Goal: Task Accomplishment & Management: Complete application form

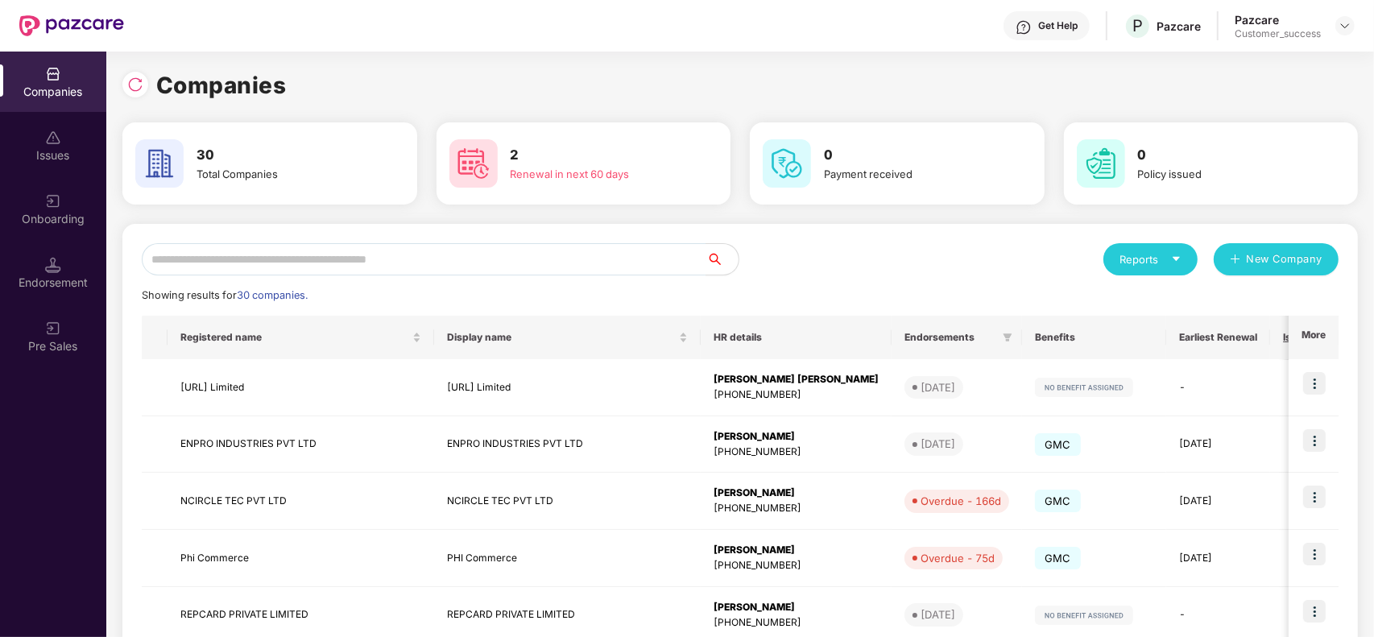
click at [62, 221] on div "Onboarding" at bounding box center [53, 219] width 106 height 16
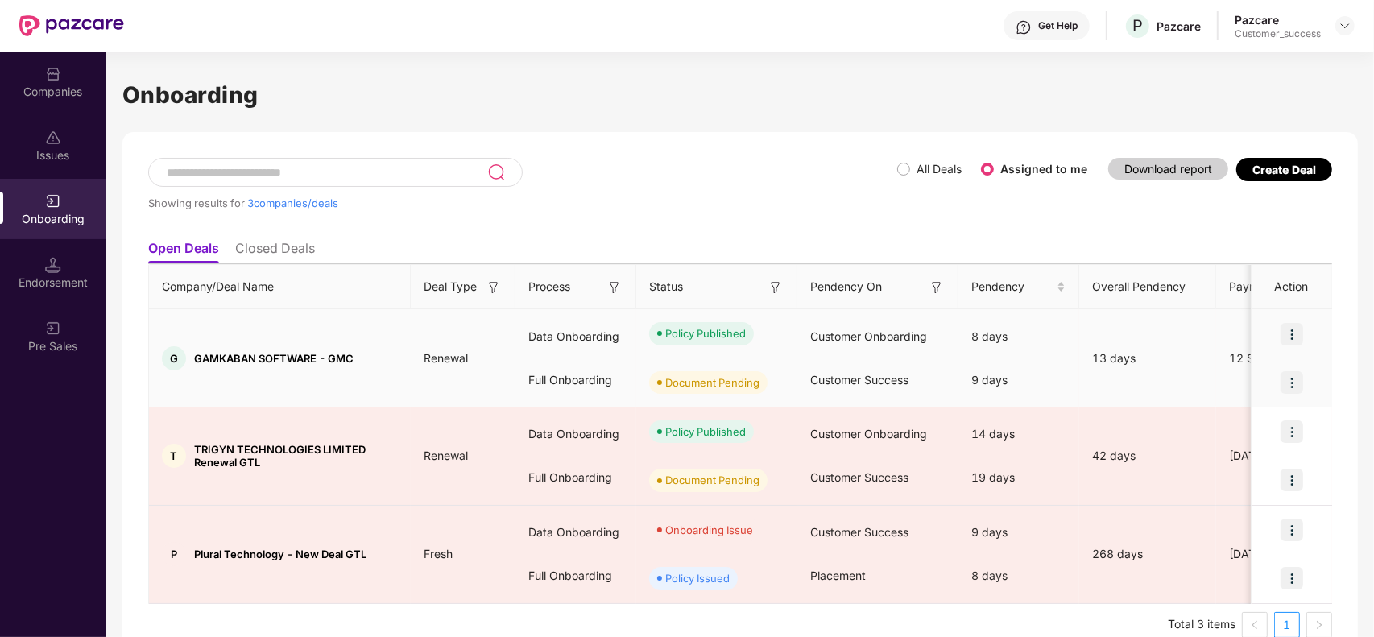
click at [1290, 391] on img at bounding box center [1291, 382] width 23 height 23
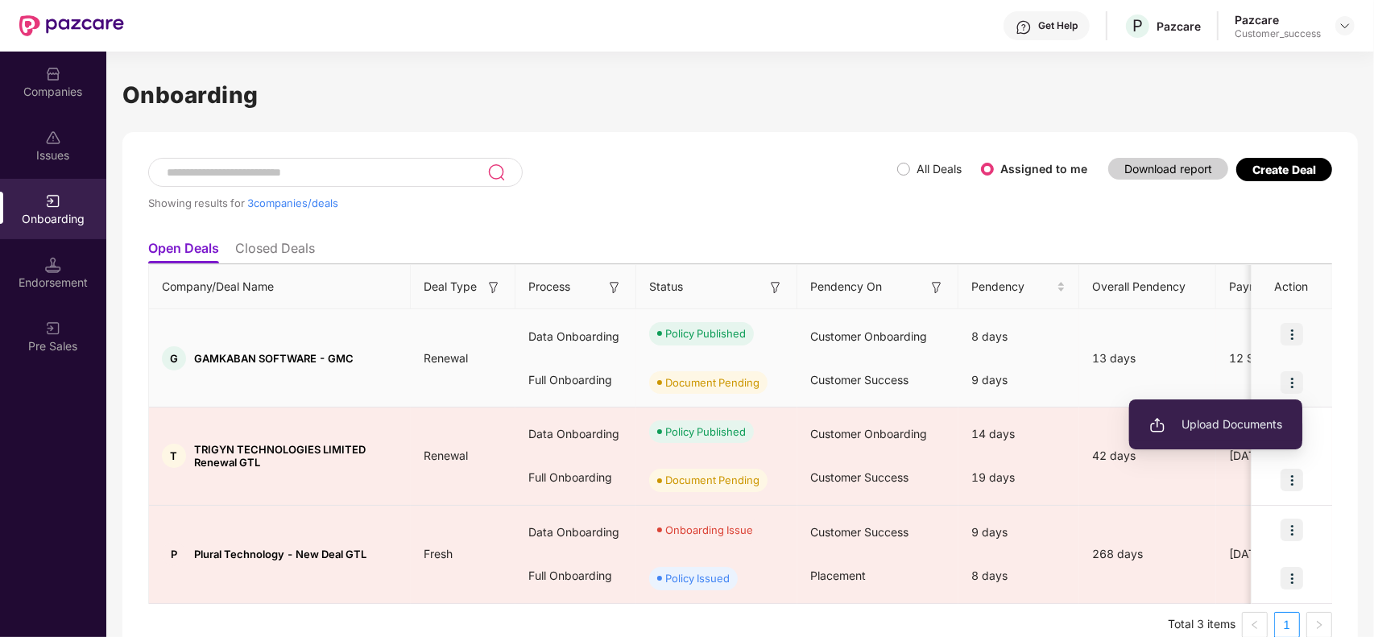
click at [1206, 432] on span "Upload Documents" at bounding box center [1215, 425] width 133 height 18
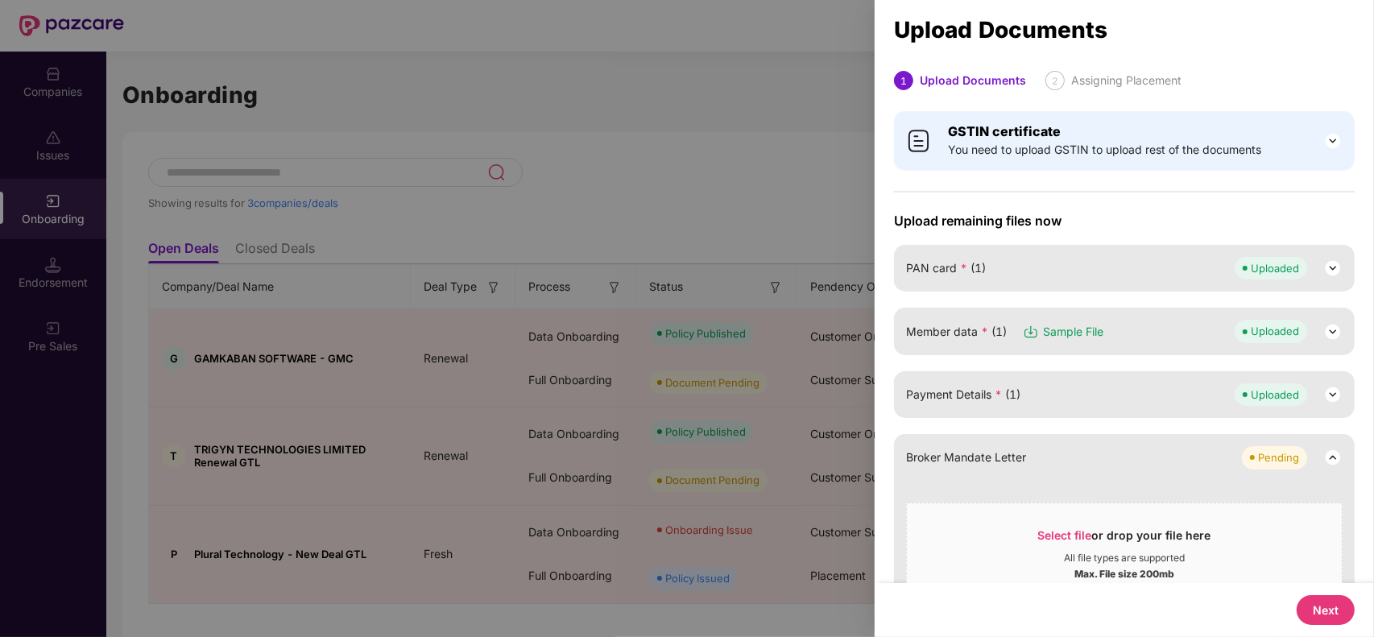
click at [1329, 459] on img at bounding box center [1332, 457] width 19 height 19
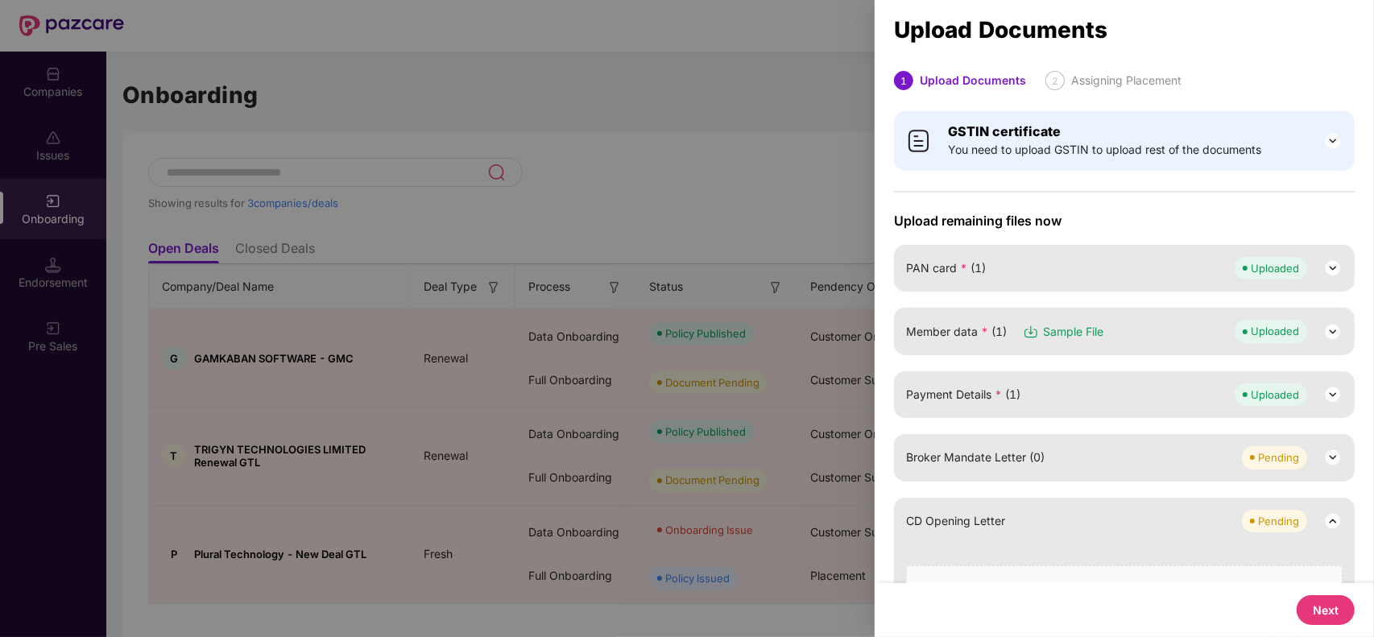
click at [1333, 522] on img at bounding box center [1332, 520] width 19 height 19
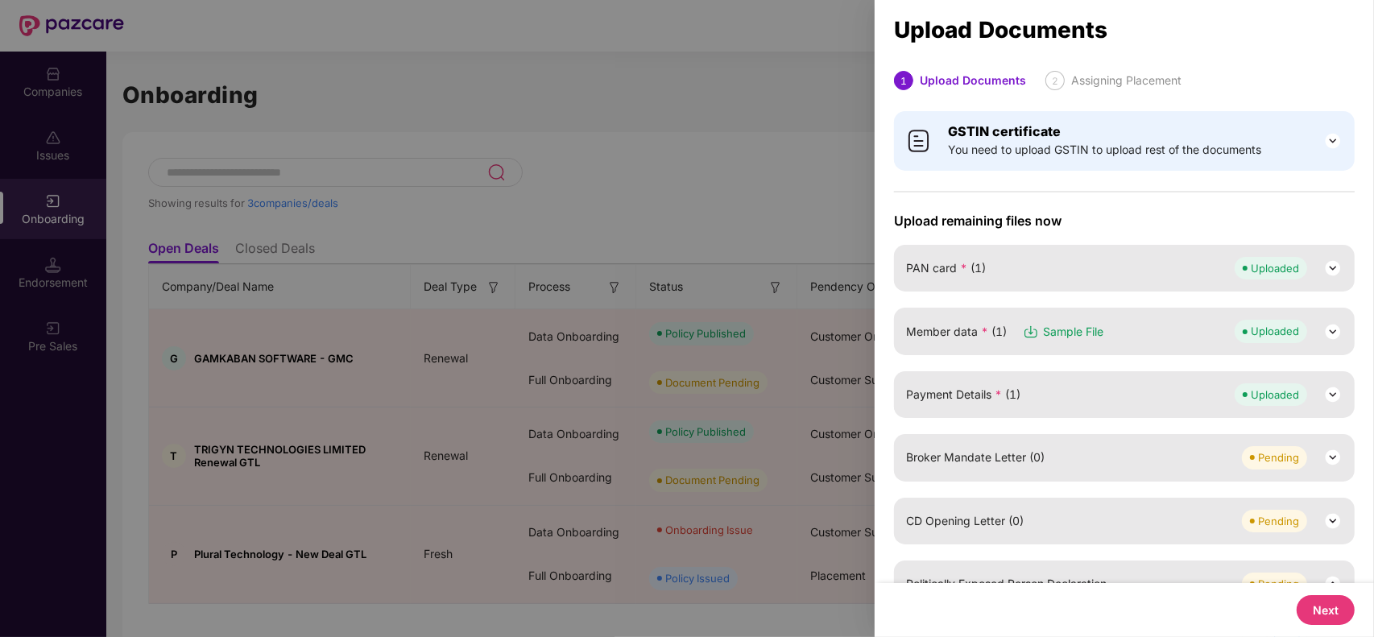
click at [1358, 478] on div "GSTIN certificate You need to upload GSTIN to upload rest of the documents Uplo…" at bounding box center [1124, 551] width 499 height 900
click at [1157, 205] on div "GSTIN certificate You need to upload GSTIN to upload rest of the documents Uplo…" at bounding box center [1124, 551] width 499 height 900
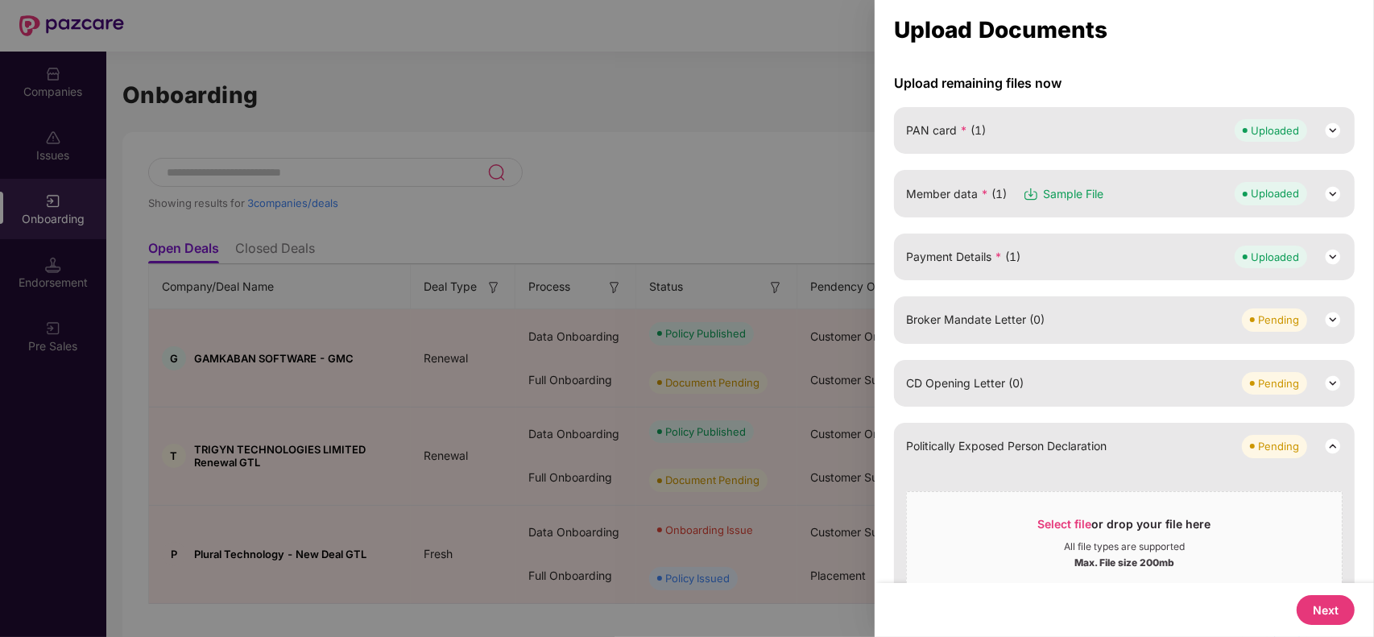
scroll to position [83, 0]
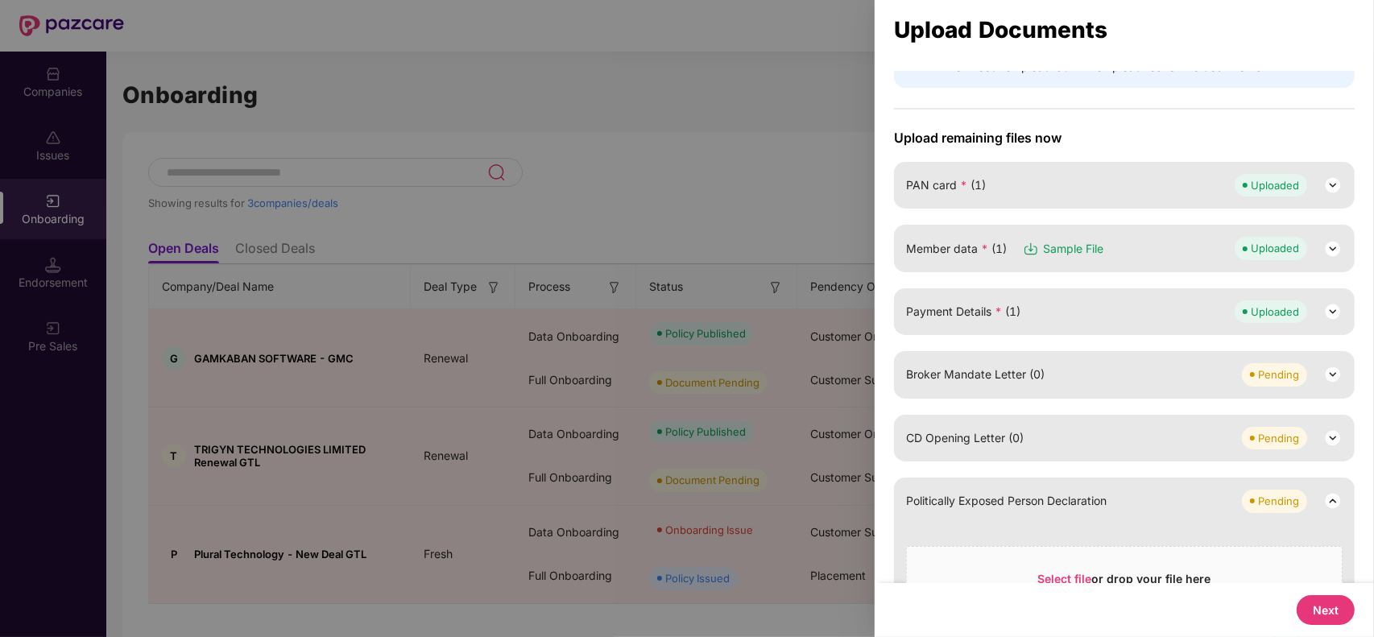
click at [1326, 242] on img at bounding box center [1332, 248] width 19 height 19
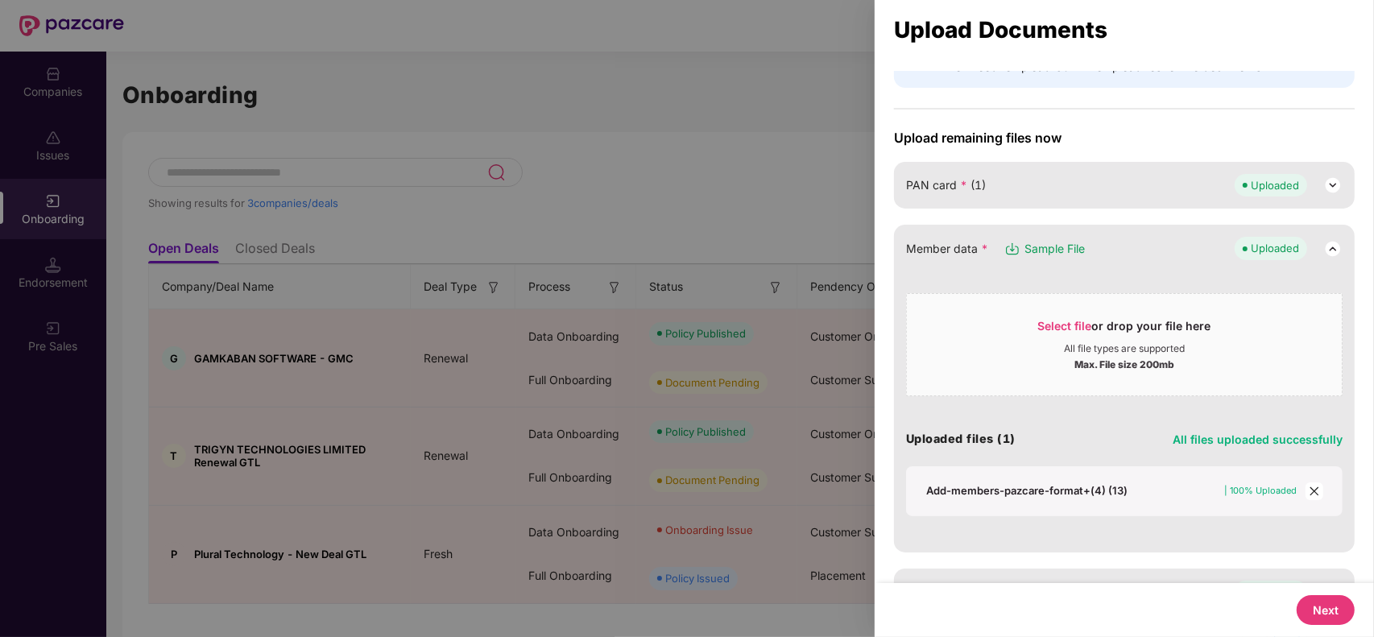
click at [670, 197] on div at bounding box center [687, 318] width 1374 height 637
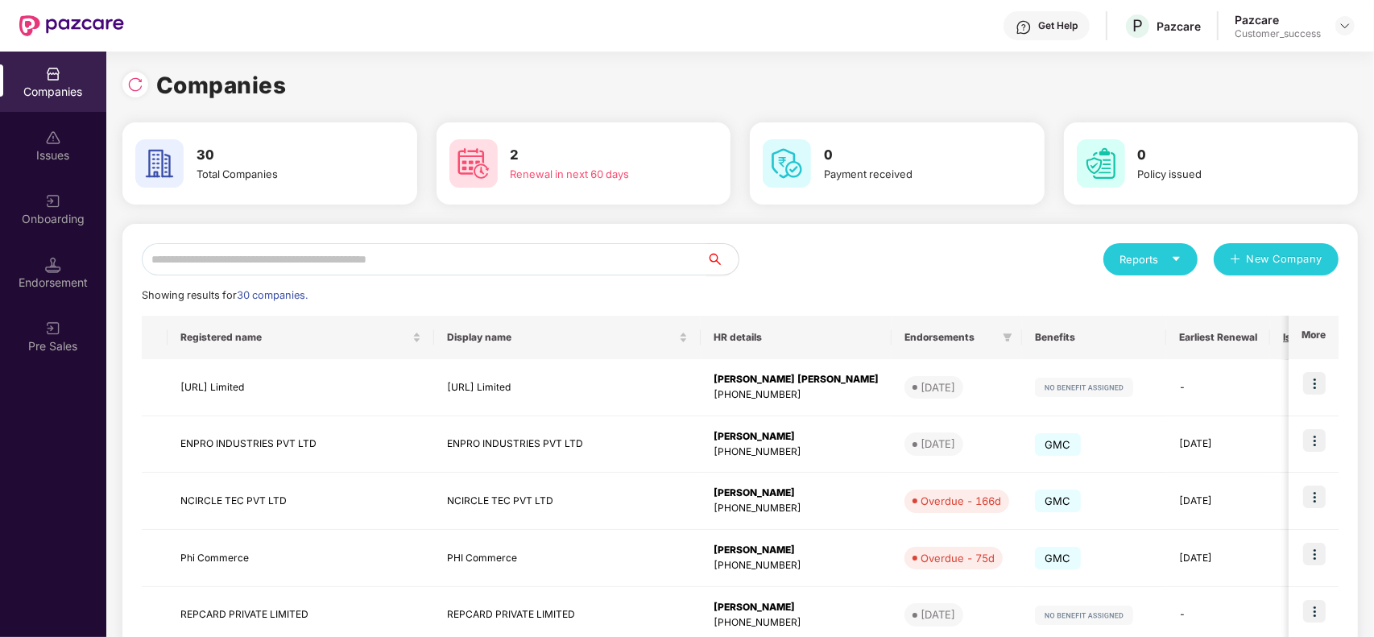
click at [380, 244] on input "text" at bounding box center [424, 259] width 565 height 32
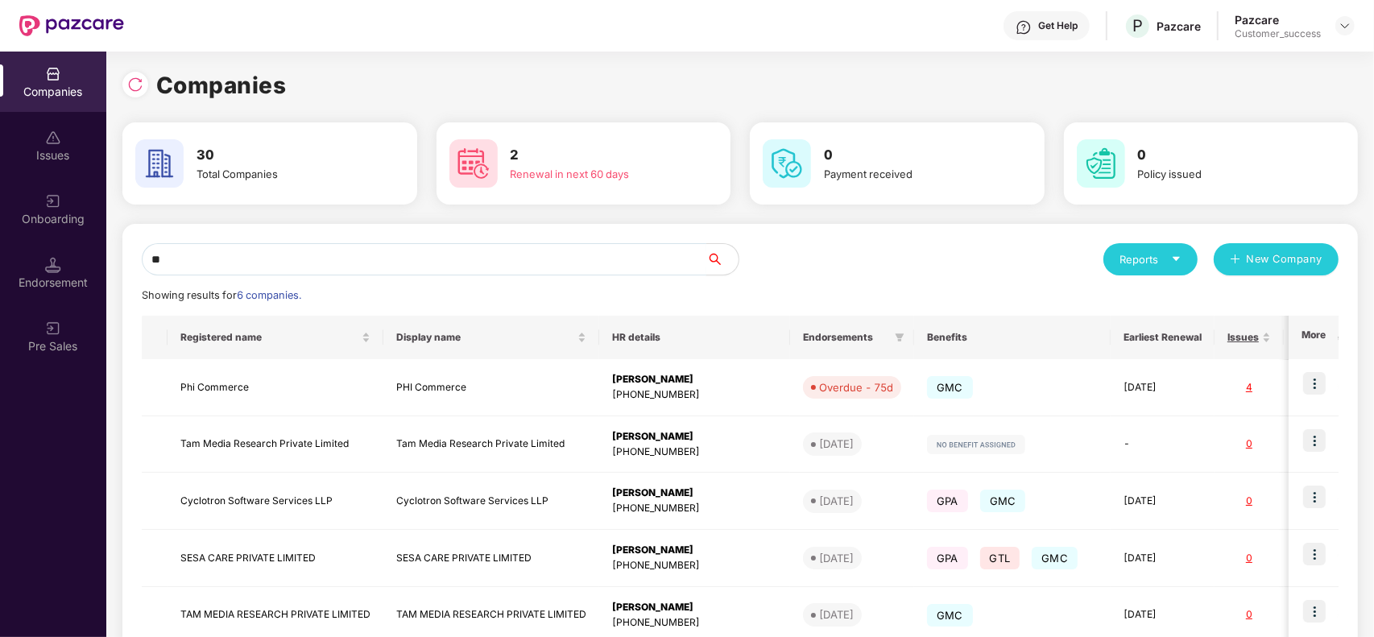
type input "**"
